Goal: Task Accomplishment & Management: Use online tool/utility

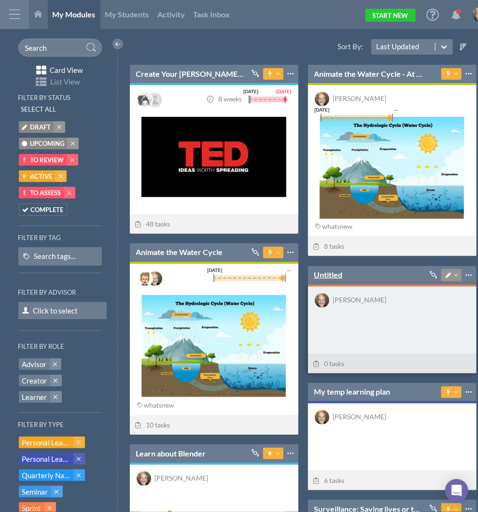
click at [338, 274] on link "Untitled" at bounding box center [329, 275] width 29 height 11
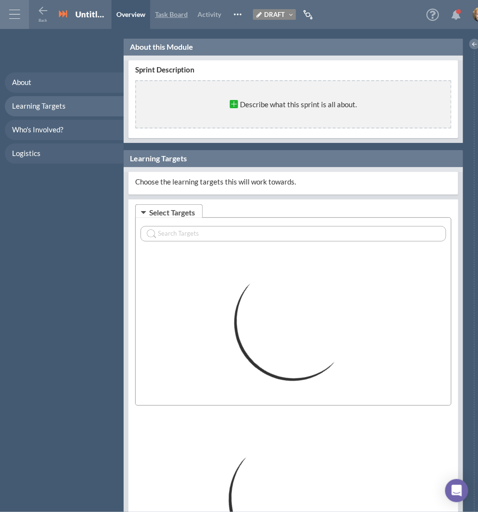
click at [176, 16] on span "Task Board" at bounding box center [171, 14] width 33 height 8
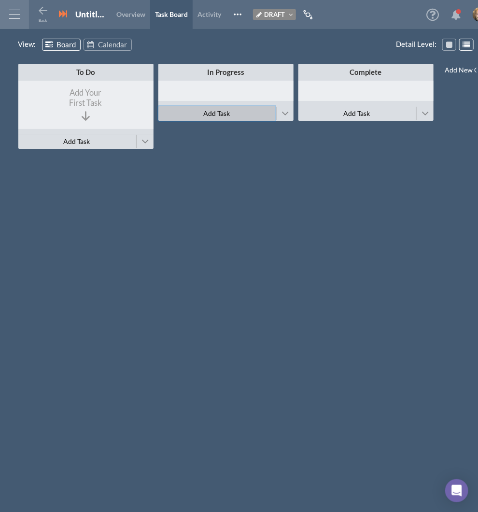
click at [209, 116] on span "Add Task" at bounding box center [216, 113] width 27 height 8
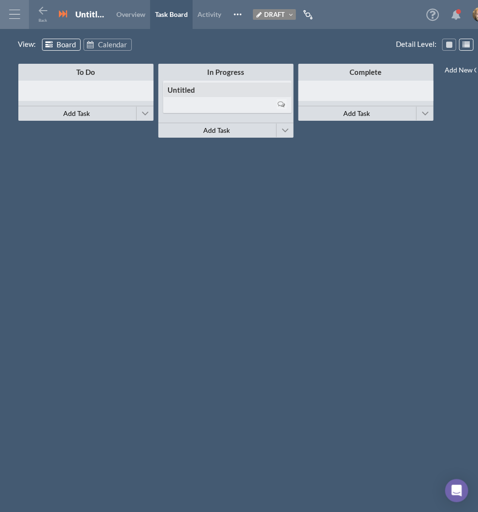
click at [205, 100] on div at bounding box center [227, 104] width 119 height 13
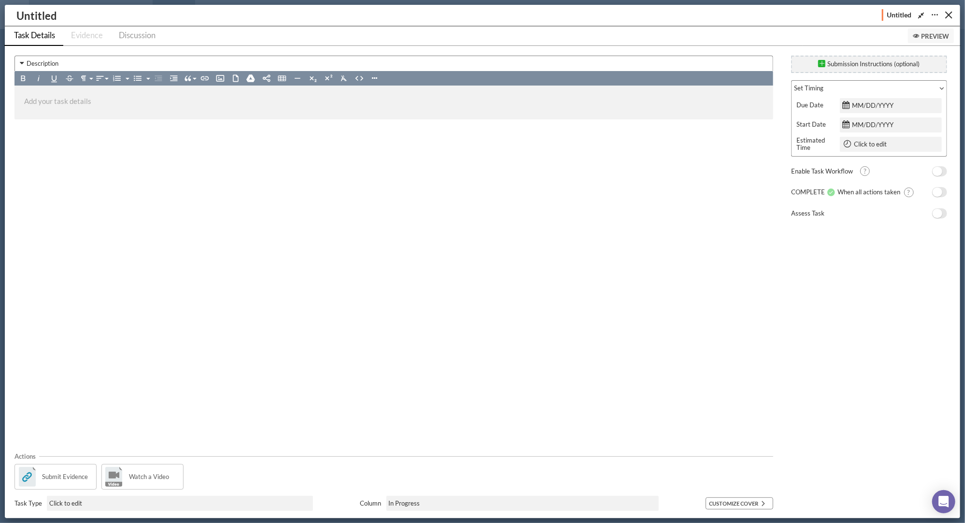
click at [478, 172] on span "No" at bounding box center [938, 171] width 10 height 9
click at [85, 478] on span "Submit Evidence" at bounding box center [65, 477] width 46 height 10
